Goal: Information Seeking & Learning: Learn about a topic

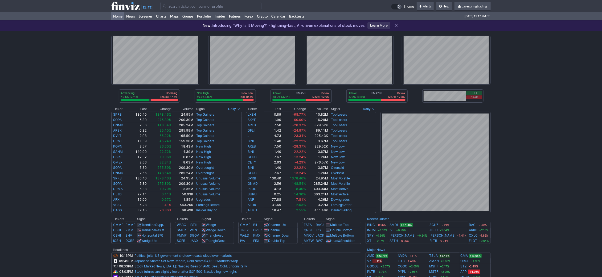
click at [186, 7] on input "Search" at bounding box center [210, 6] width 101 height 9
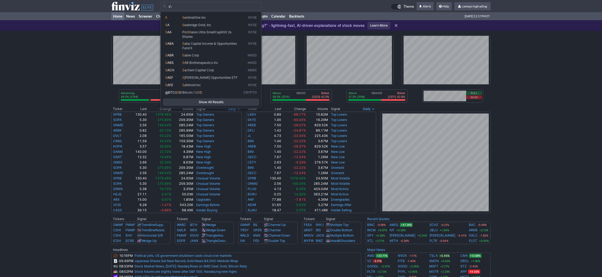
type input "s"
type input "achr"
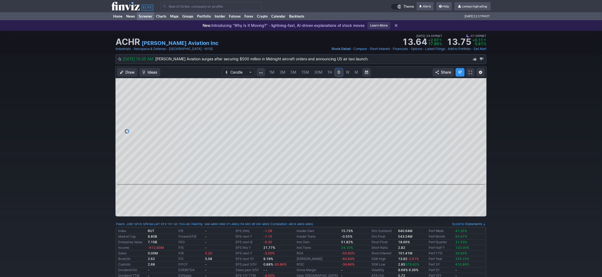
click at [143, 16] on link "Screener" at bounding box center [145, 16] width 17 height 8
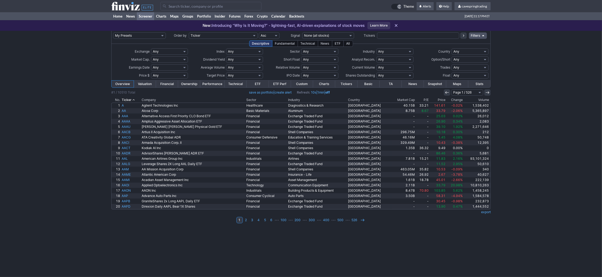
click at [414, 36] on input "text" at bounding box center [418, 35] width 82 height 6
type input "achr"
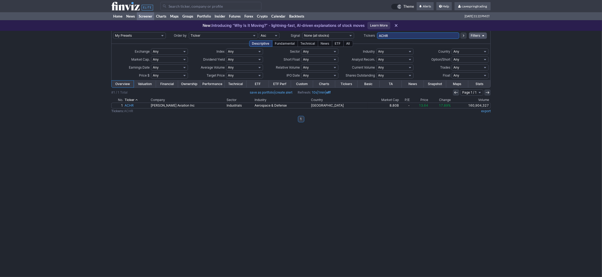
drag, startPoint x: 385, startPoint y: 28, endPoint x: 245, endPoint y: 24, distance: 139.8
click at [377, 32] on input "ACHR" at bounding box center [418, 35] width 82 height 6
type input "vclt"
click at [276, 86] on link "ETF Perf" at bounding box center [280, 84] width 22 height 7
click at [262, 82] on link "ETF" at bounding box center [257, 84] width 22 height 7
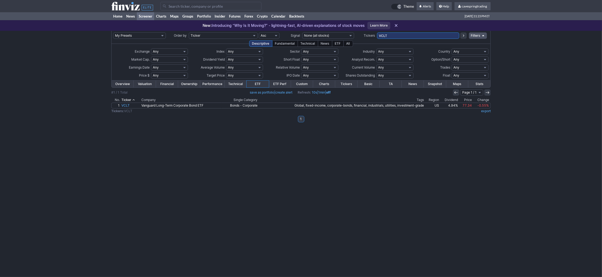
click at [212, 87] on link "Performance" at bounding box center [212, 84] width 24 height 7
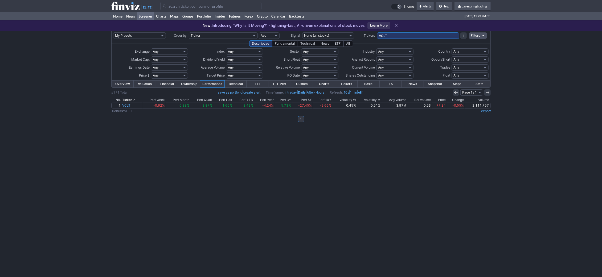
click at [392, 36] on input "VCLT" at bounding box center [418, 35] width 82 height 6
type input "sphy,feth,mbb,iaum,schd,scha,mstz,pltz,xlre,etha,splg,sgol,sh,fnb,tza"
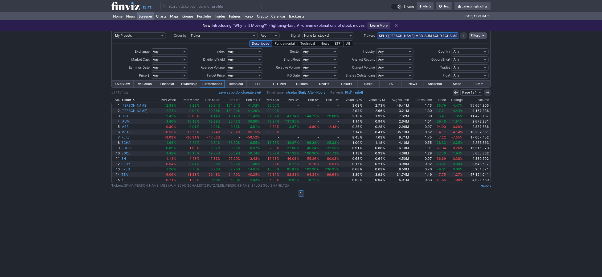
click at [406, 98] on th "Avg Volume" at bounding box center [398, 99] width 24 height 5
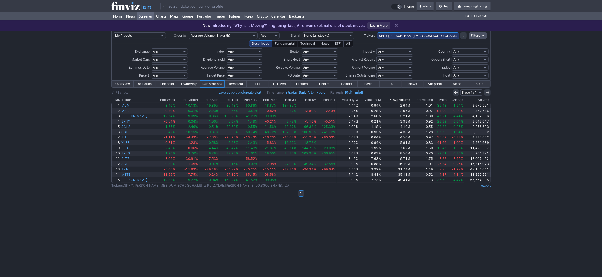
click at [400, 102] on th "Avg Volume" at bounding box center [396, 99] width 29 height 5
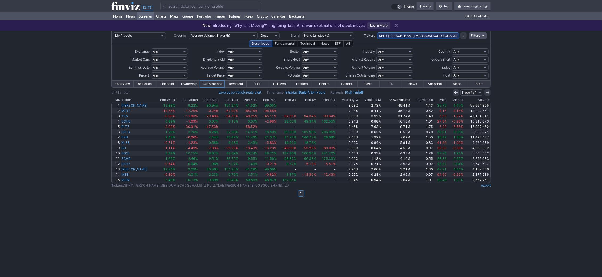
click at [417, 35] on input "SPHY,[PERSON_NAME],MBB,IAUM,SCHD,SCHA,MSTZ,PLTZ,XLRE,[PERSON_NAME],SPLG,SGOL,SH…" at bounding box center [418, 35] width 82 height 6
click at [441, 33] on input "SPHY,FETH,MBB,IAUM,SCHD,SCHA,MSTZ,PLTZ,XLRE,ETHA,SPLG,SGOL,SH,FNB,TZA" at bounding box center [418, 35] width 82 height 6
click at [439, 37] on input "SPHY,FETH,MBB,IAUM,SCHD,SCHA,MSTZ,PLTZ,XLRE,ETHA,SPLG,SGOL,SH,FNB,TZA" at bounding box center [418, 35] width 82 height 6
type input "SPHY,FETH,MBB,IAUM,SCHD,SCHA,PLTZ,XLRE,ETHA,SPLG,SGOL,SH,FNB,TZA"
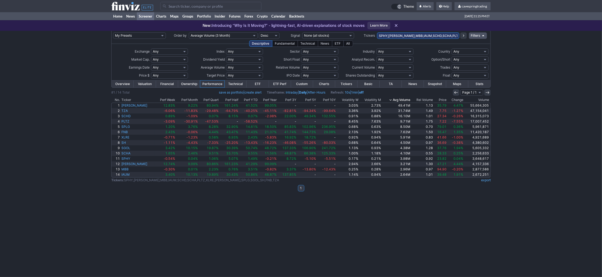
click at [433, 35] on input "SPHY,FETH,MBB,IAUM,SCHD,SCHA,PLTZ,XLRE,ETHA,SPLG,SGOL,SH,FNB,TZA" at bounding box center [418, 35] width 82 height 6
type input "SPHY,[PERSON_NAME],MBB,IAUM,SCHD,SCHA,PLTZ,XLRE,[PERSON_NAME],SPLG,SGOL,SH,FNB"
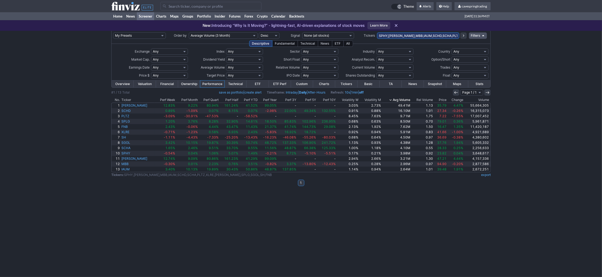
click at [409, 34] on input "SPHY,[PERSON_NAME],MBB,IAUM,SCHD,SCHA,PLTZ,XLRE,[PERSON_NAME],SPLG,SGOL,SH,FNB" at bounding box center [418, 35] width 82 height 6
click at [422, 34] on input "SPHY,[PERSON_NAME],MBB,IAUM,SCHD,SCHA,PLTZ,XLRE,[PERSON_NAME],SPLG,SGOL,SH,FNB" at bounding box center [418, 35] width 82 height 6
click at [422, 34] on input "SPHY,FETH,MBB,IAUM,SCHD,SCHA,PLTZ,XLRE,ETHA,SPLG,SGOL,SH,FNB" at bounding box center [418, 35] width 82 height 6
type input "SPHY,FETH,MBB,IAUM\,SCHA,PLTZ,XLRE,ETHA,SPLG,SGOL,SH,FNB"
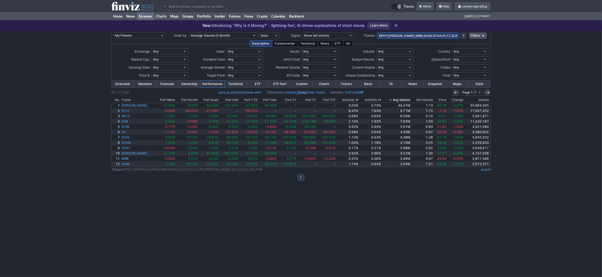
click at [431, 36] on input "SPHY,FETH,MBB,IAUM,SCHA,PLTZ,XLRE,ETHA,SPLG,SGOL,SH,FNB" at bounding box center [418, 35] width 82 height 6
click at [430, 35] on input "SPHY,FETH,MBB,IAUM,SCHA,PLTZ,XLRE,ETHA,SPLG,SGOL,SH,FNB" at bounding box center [418, 35] width 82 height 6
type input "SPHY,FETH,MBB,IAUM,SCHA,XLRE,ETHA,SPLG,SGOL,SH,FNB"
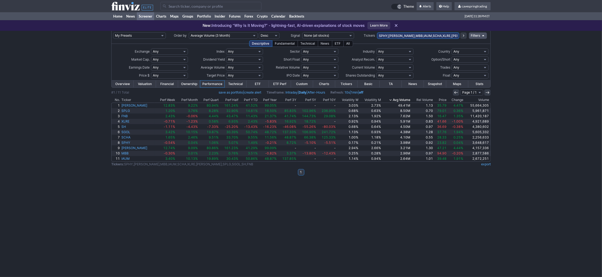
click at [403, 34] on input "SPHY,FETH,MBB,IAUM,SCHA,XLRE,ETHA,SPLG,SGOL,SH,FNB" at bounding box center [418, 35] width 82 height 6
type input "SPHY,[PERSON_NAME],MBB,IAUM,SCHA,XLRESPLG,SGOL,SH,FNB"
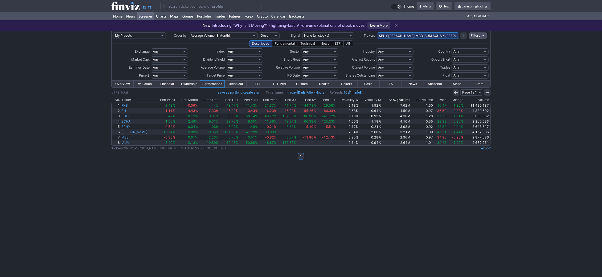
click at [432, 35] on input "SPHY,[PERSON_NAME],MBB,IAUM,SCHA,XLRESPLG,SGOL,SH,FNB" at bounding box center [418, 35] width 82 height 6
type input "SPHY,[PERSON_NAME],MBB,IAUM,SCHA,XLRE,SPLG,SGOL,SH,FNB"
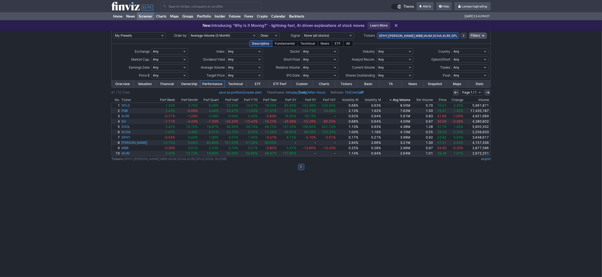
drag, startPoint x: 418, startPoint y: 30, endPoint x: 420, endPoint y: 33, distance: 4.6
click at [419, 33] on body "× OK Cancel" at bounding box center [301, 138] width 602 height 277
click at [420, 33] on input "SPHY,FETH,MBB,IAUM,SCHA,XLRE,SPLG,SGOL,SH,FNB" at bounding box center [418, 35] width 82 height 6
click at [409, 38] on input "spdr,hr," at bounding box center [418, 35] width 82 height 6
type input "y"
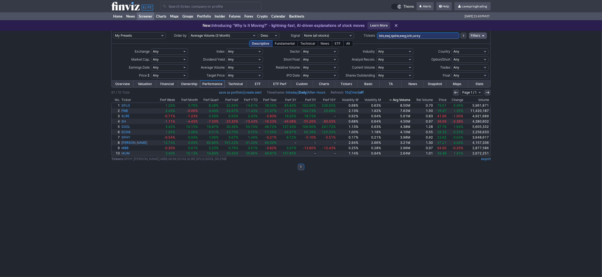
type input "tsls,ewj,spdw,ewg,icln,uvxy"
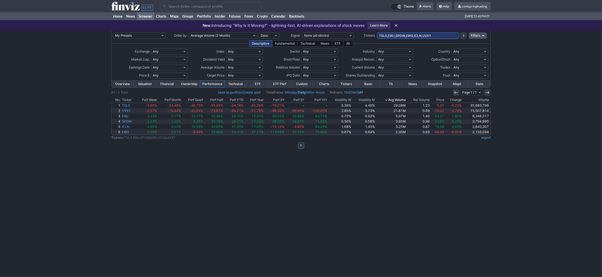
click at [436, 37] on input "TSLS,EWJ,SPDW,EWG,ICLN,UVXY" at bounding box center [418, 35] width 82 height 6
type input "TSLS,EWJ,SPDW,EWG,ICLN,UVXY,xlf"
click at [273, 102] on th "Perf 3Y" at bounding box center [274, 99] width 21 height 5
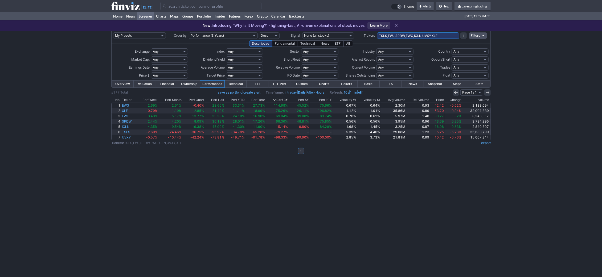
drag, startPoint x: 448, startPoint y: 35, endPoint x: 332, endPoint y: 14, distance: 118.4
click at [377, 32] on input "TSLS,EWJ,SPDW,EWG,ICLN,UVXY,XLF" at bounding box center [418, 35] width 82 height 6
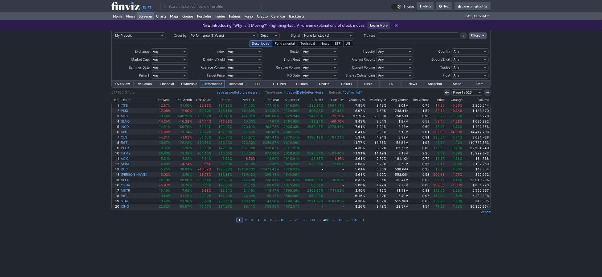
click at [151, 72] on select "Any Under $1 Under $2 Under $3 Under $4 Under $5 Under $7 Under $10 Under $15 U…" at bounding box center [169, 75] width 37 height 6
click option "Custom" at bounding box center [0, 0] width 0 height 0
click at [156, 76] on input "text" at bounding box center [157, 75] width 12 height 6
type input "1"
click at [171, 76] on input "text" at bounding box center [174, 75] width 12 height 6
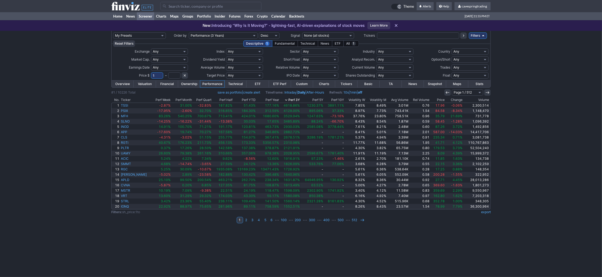
click at [172, 76] on input "text" at bounding box center [174, 75] width 12 height 6
type input "35"
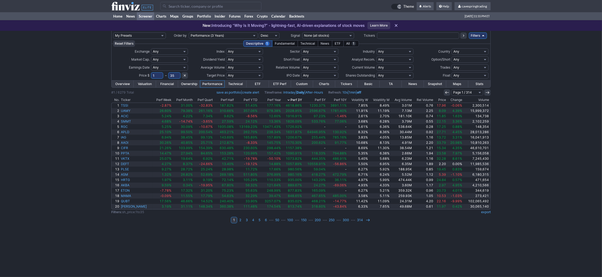
click at [401, 100] on th "Avg Volume" at bounding box center [401, 99] width 22 height 5
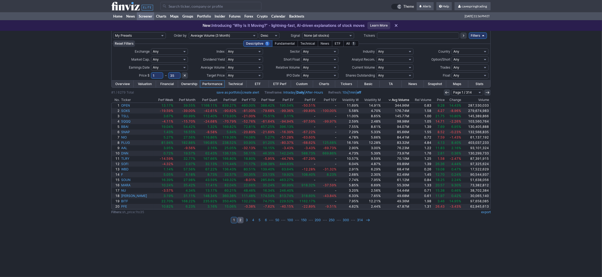
click at [241, 222] on link "2" at bounding box center [240, 220] width 6 height 6
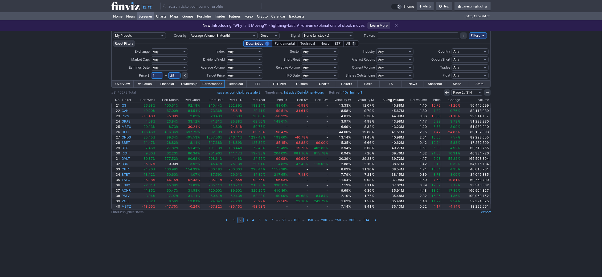
click at [226, 64] on select "Any Under 50K Under 100K Under 500K Under 750K Under 1M Over 50K Over 100K Over…" at bounding box center [244, 67] width 37 height 6
select select "o2000"
click option "Over 2M" at bounding box center [0, 0] width 0 height 0
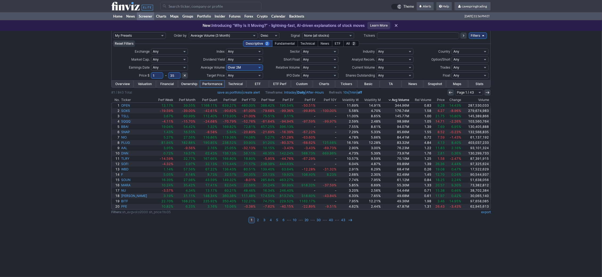
click at [484, 213] on link "export" at bounding box center [486, 212] width 10 height 4
drag, startPoint x: 422, startPoint y: 67, endPoint x: 444, endPoint y: 50, distance: 27.7
click at [422, 67] on td "Trades" at bounding box center [433, 68] width 38 height 8
click at [524, 70] on div "My Presets -Save Screen -Edit Screens s: RATIO USE s: RATIO s: stock screen s: …" at bounding box center [301, 154] width 602 height 246
click at [550, 106] on div "My Presets -Save Screen -Edit Screens s: RATIO USE s: RATIO s: stock screen s: …" at bounding box center [301, 154] width 602 height 246
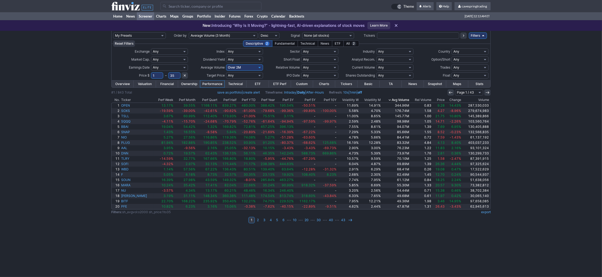
click at [376, 48] on select "Any Stocks only (ex-Funds) Exchange Traded Fund Advertising Agencies Aerospace …" at bounding box center [394, 51] width 37 height 6
select select "exchangetradedfund"
click option "Exchange Traded Fund" at bounding box center [0, 0] width 0 height 0
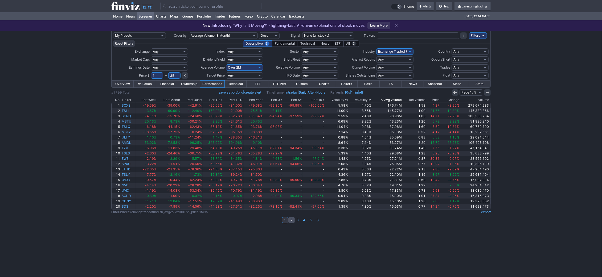
click at [292, 223] on link "2" at bounding box center [291, 220] width 6 height 6
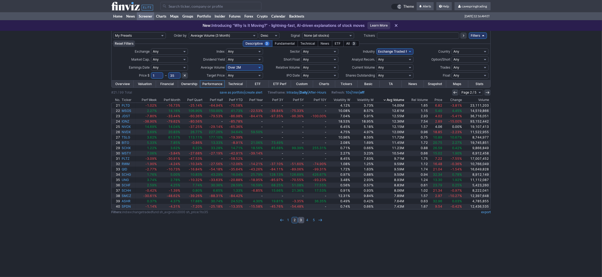
click at [300, 220] on link "3" at bounding box center [301, 220] width 6 height 6
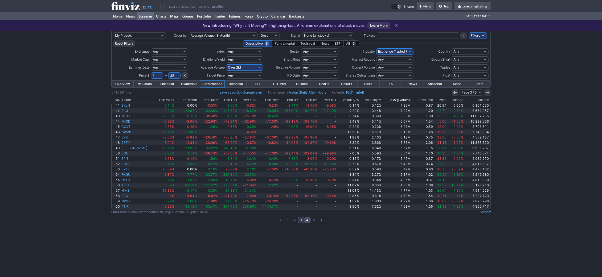
click at [310, 220] on link "4" at bounding box center [307, 220] width 6 height 6
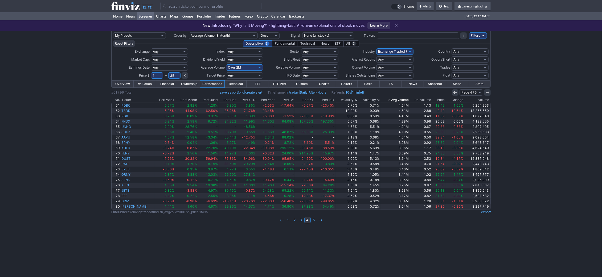
click at [505, 117] on div "My Presets -Save Screen -Edit Screens s: RATIO USE s: RATIO s: stock screen s: …" at bounding box center [301, 154] width 602 height 246
click at [312, 221] on link "5" at bounding box center [314, 220] width 6 height 6
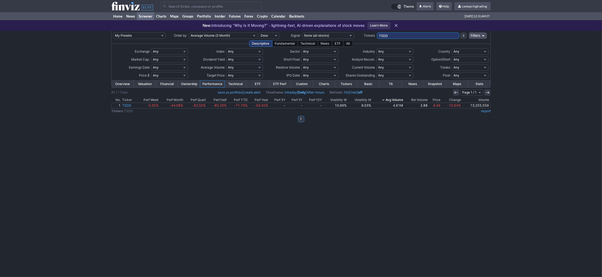
drag, startPoint x: 405, startPoint y: 37, endPoint x: 315, endPoint y: 33, distance: 90.0
click at [377, 33] on input "TSDD" at bounding box center [418, 35] width 82 height 6
paste input "AMDL,AMDL,BITI,BITO,BITO,BITO,ETHE,FENY,FENY,FENY,FXI,FXI,GDXD,GLDM,IAUM,MSTZ,N…"
type input "AMDL,AMDL,BITI,BITO,BITO,BITO,ETHE,FENY,FENY,FENY,FXI,FXI,GDXD,GLDM,IAUM,MSTZ,N…"
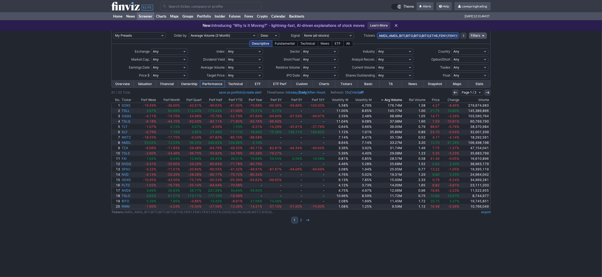
click at [439, 100] on th "Price" at bounding box center [433, 99] width 14 height 5
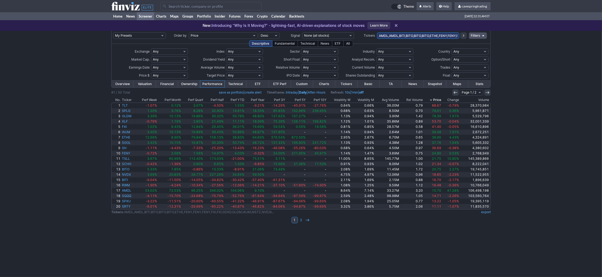
click at [439, 100] on th "Price" at bounding box center [432, 99] width 18 height 5
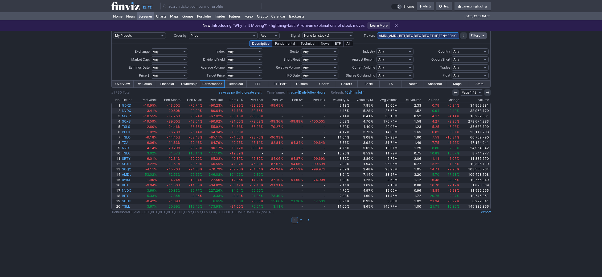
click at [439, 100] on th "Price" at bounding box center [431, 99] width 18 height 5
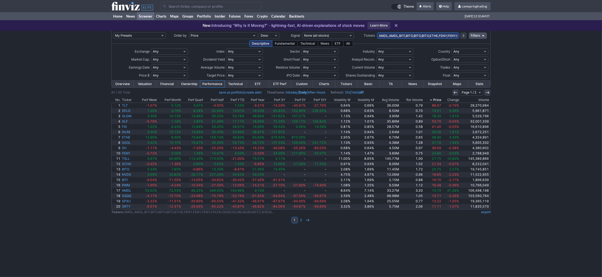
click at [436, 101] on th "Price" at bounding box center [432, 99] width 18 height 5
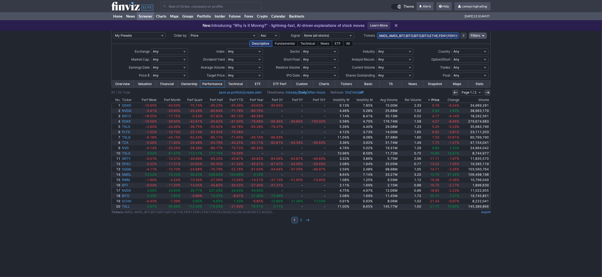
click at [439, 100] on th "Price" at bounding box center [431, 99] width 18 height 5
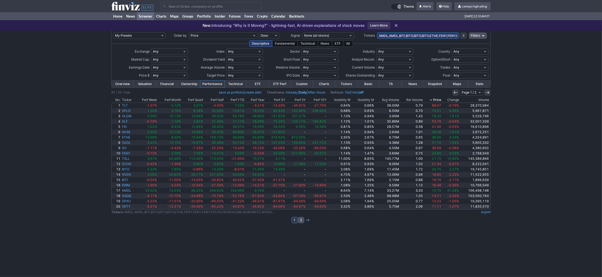
click at [298, 219] on link "2" at bounding box center [301, 220] width 6 height 6
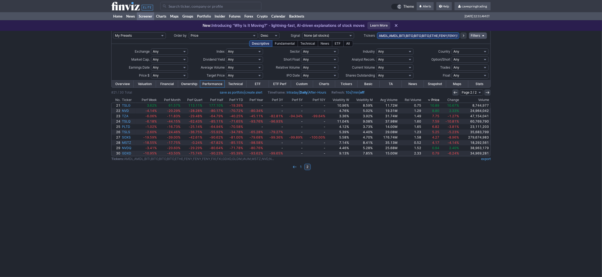
click at [548, 83] on div "My Presets -Save Screen -Edit Screens s: RATIO USE s: RATIO s: stock screen s: …" at bounding box center [301, 154] width 602 height 246
click at [399, 35] on input "AMDL,AMDL,BITI,BITO,BITO,BITO,ETHE,FENY,FENY,FENY,FXI,FXI,GDXD,GLDM,IAUM,MSTZ,N…" at bounding box center [418, 35] width 82 height 6
type input "nvdq"
click at [460, 32] on button at bounding box center [463, 35] width 6 height 6
